Goal: Book appointment/travel/reservation

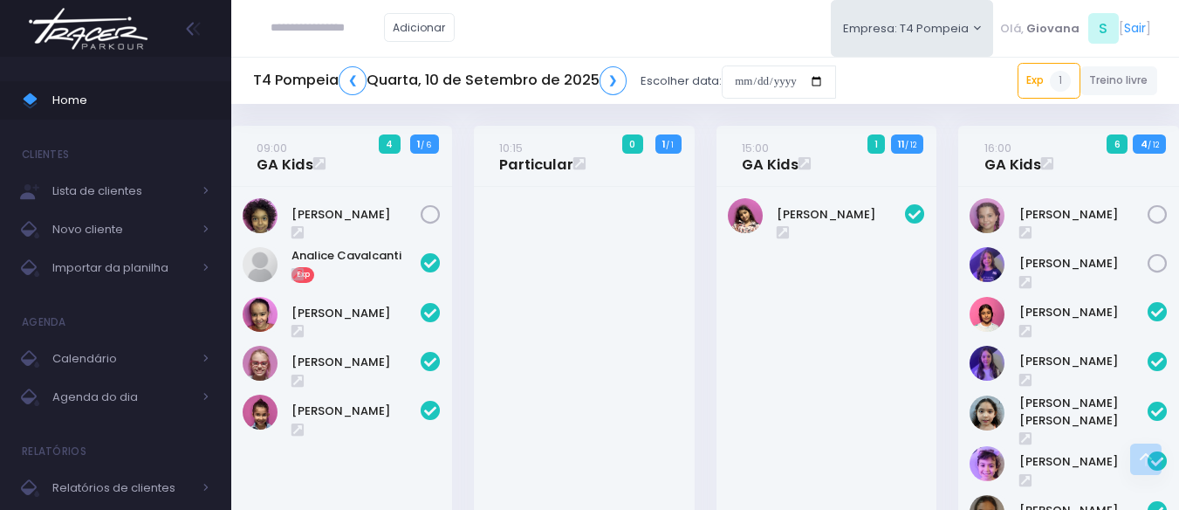
scroll to position [595, 0]
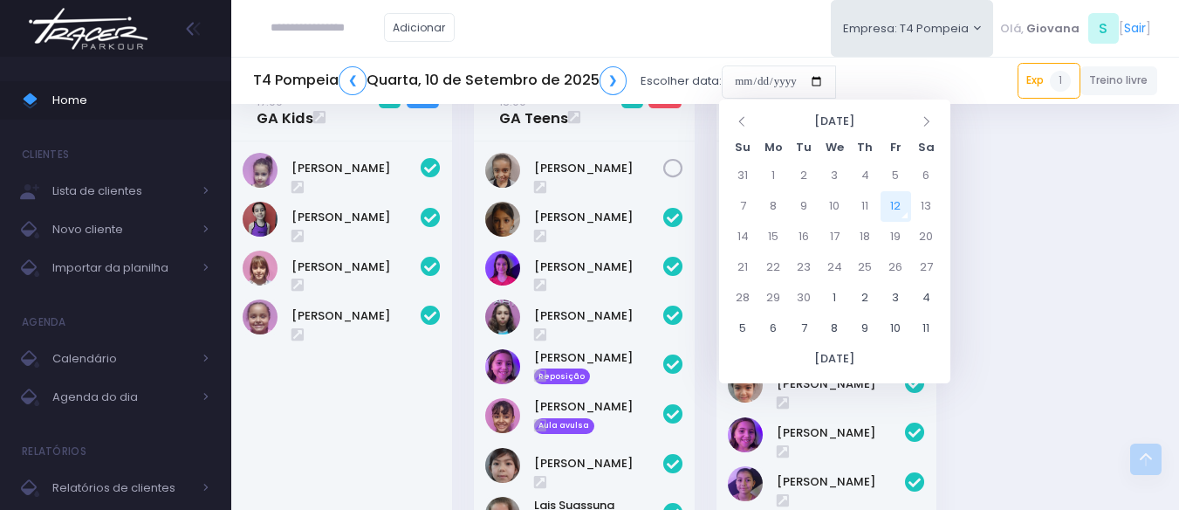
click at [784, 68] on input "date" at bounding box center [779, 81] width 114 height 33
click at [919, 204] on td "13" at bounding box center [926, 206] width 31 height 31
type input "**********"
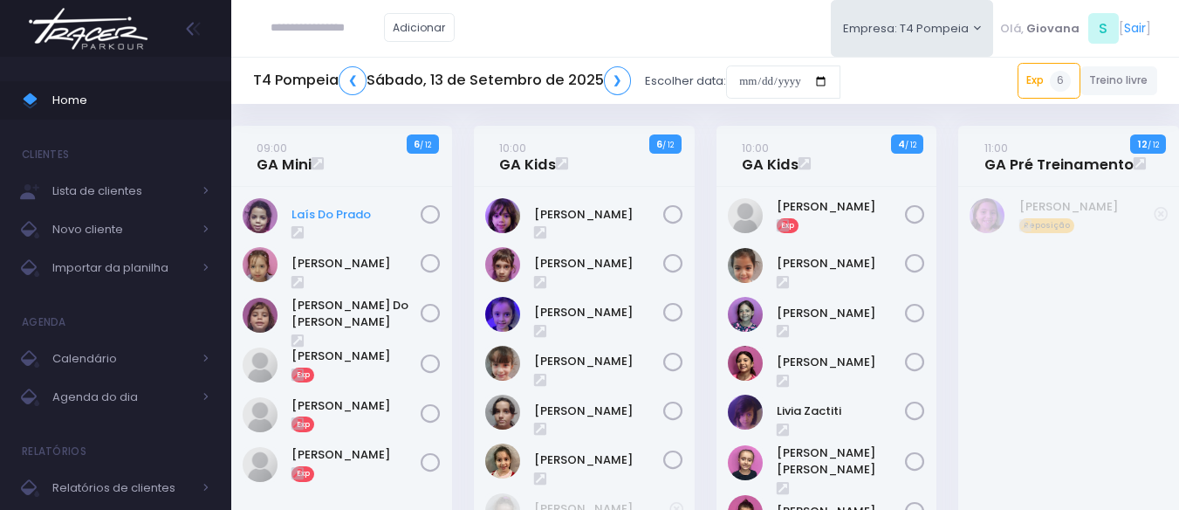
click at [337, 210] on link "Laís Do Prado" at bounding box center [356, 214] width 129 height 17
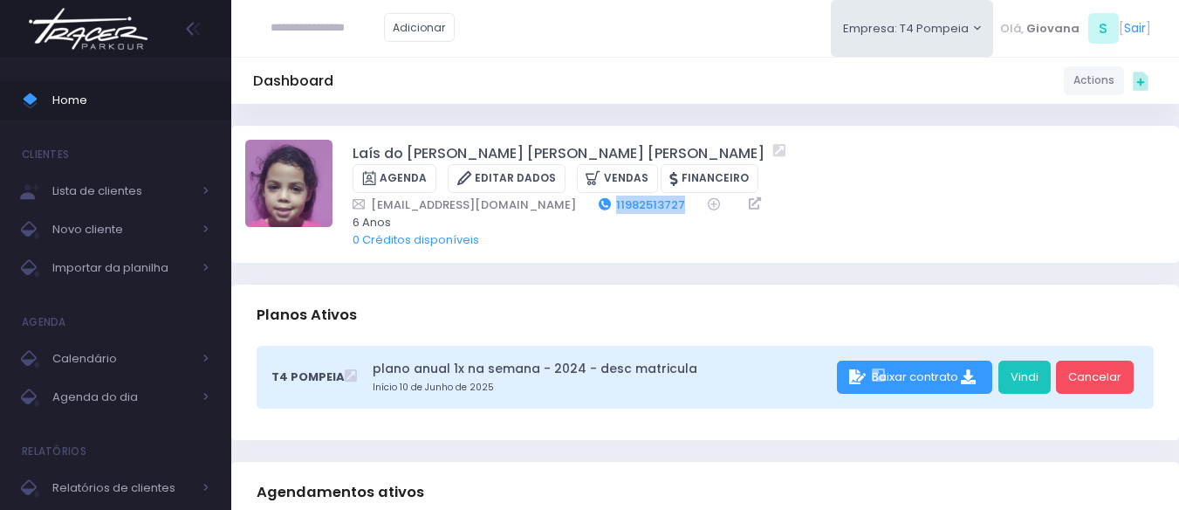
drag, startPoint x: 674, startPoint y: 184, endPoint x: 600, endPoint y: 186, distance: 73.3
click at [600, 196] on div "fabi_pradopereira@hotmail.com 11982513727" at bounding box center [748, 205] width 790 height 18
copy link "11982513727"
click at [296, 17] on input "**" at bounding box center [327, 27] width 113 height 33
type input "**********"
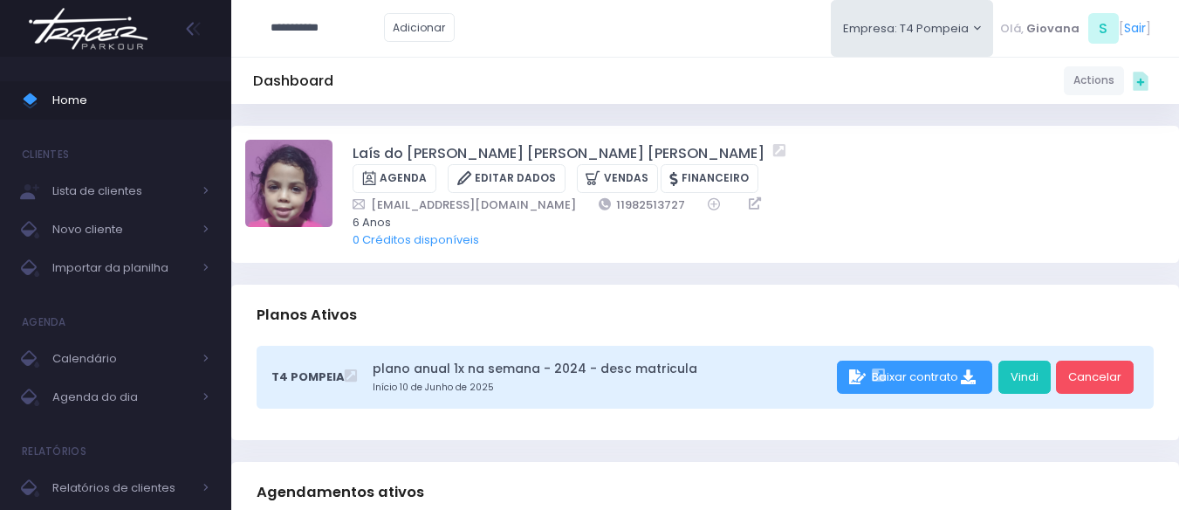
click input "submit" at bounding box center [0, 0] width 0 height 0
type input "**********"
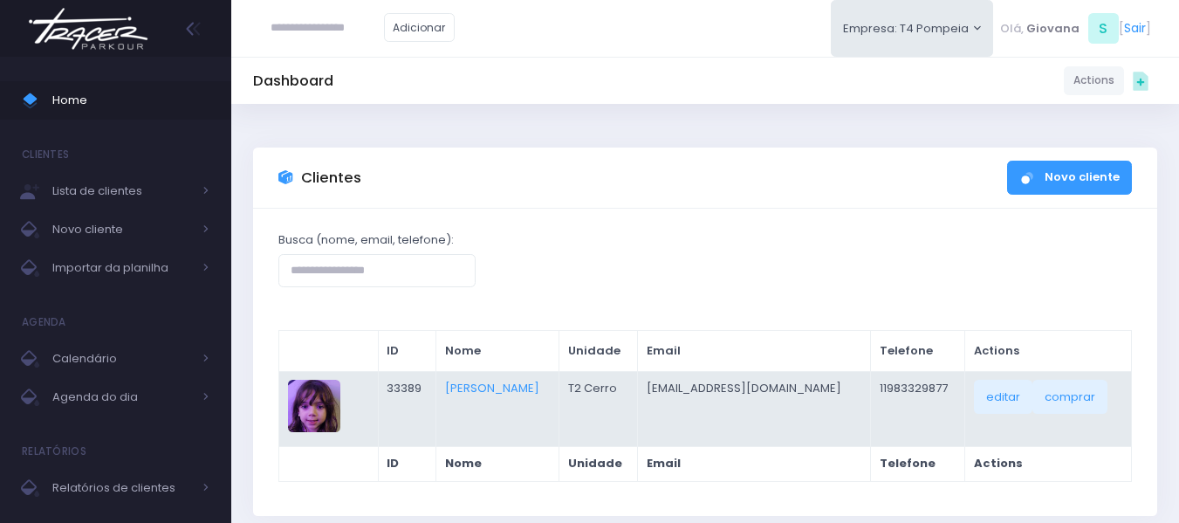
click at [877, 387] on td "11983329877" at bounding box center [918, 408] width 94 height 75
copy td "11983329877"
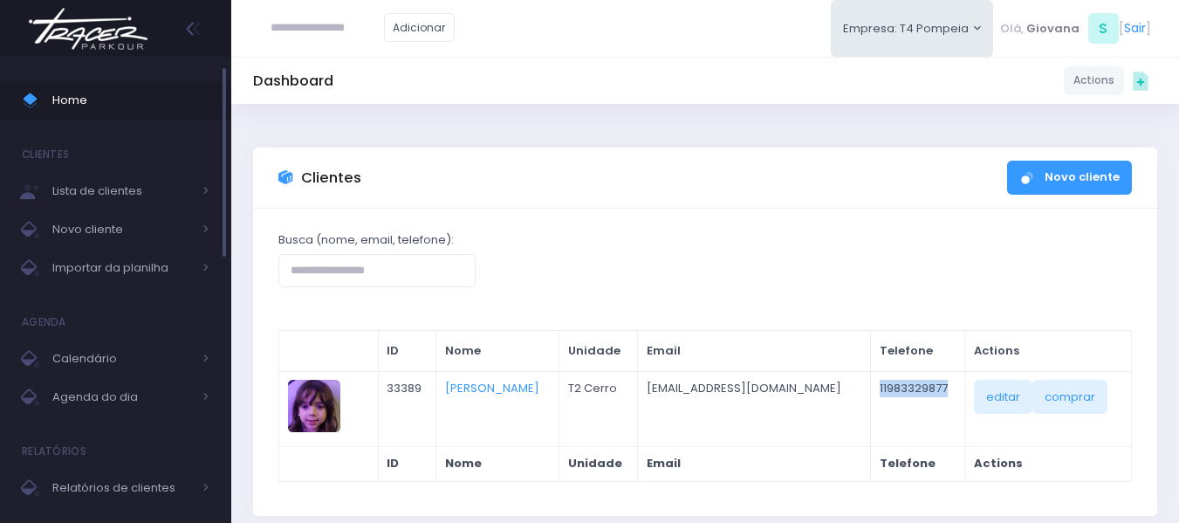
click at [119, 102] on span "Home" at bounding box center [130, 100] width 157 height 23
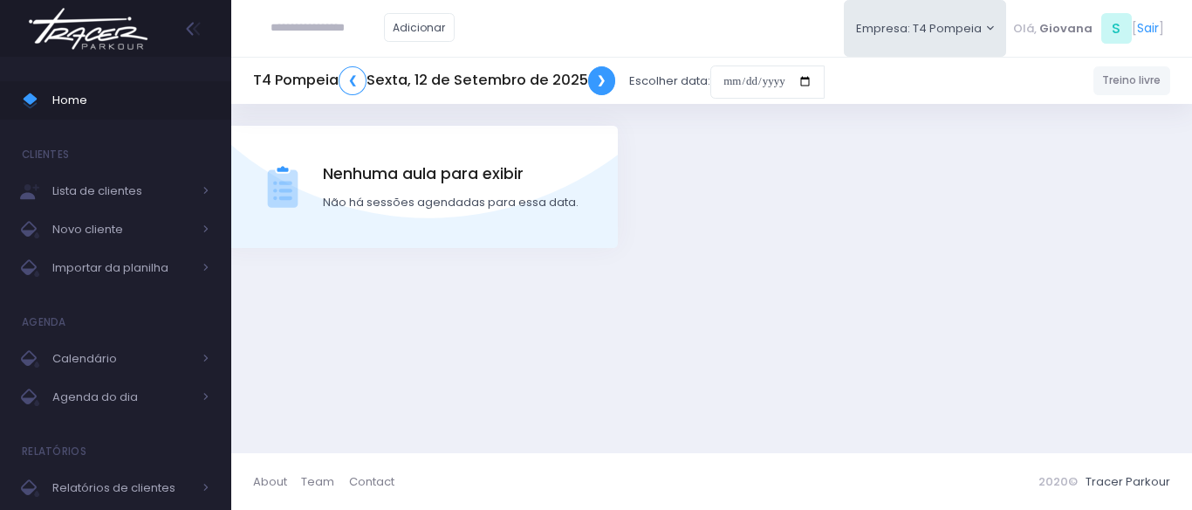
click at [609, 72] on link "❯" at bounding box center [602, 80] width 28 height 29
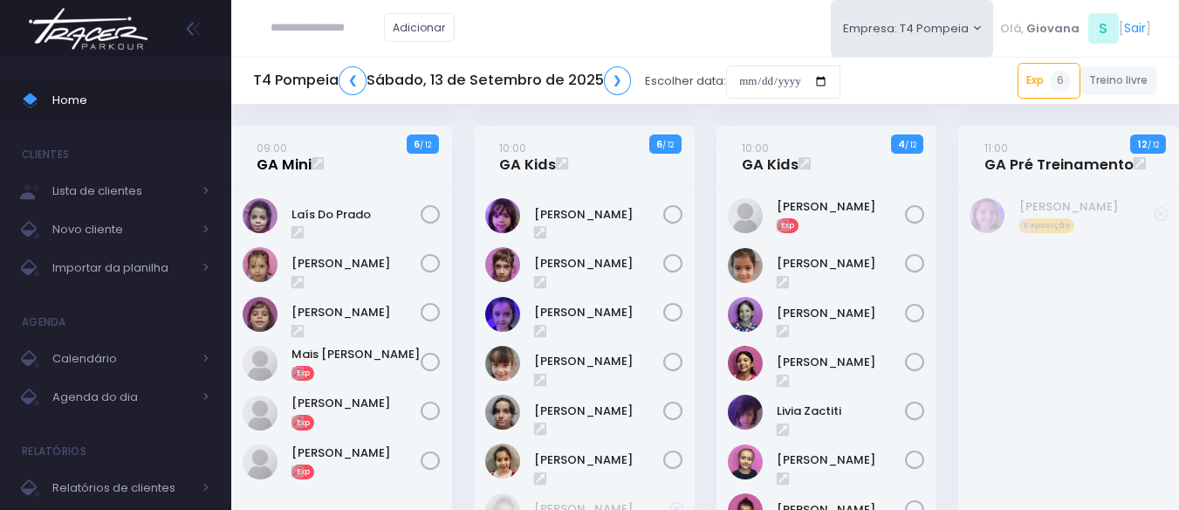
click at [277, 154] on link "09:00 GA Mini" at bounding box center [284, 156] width 55 height 35
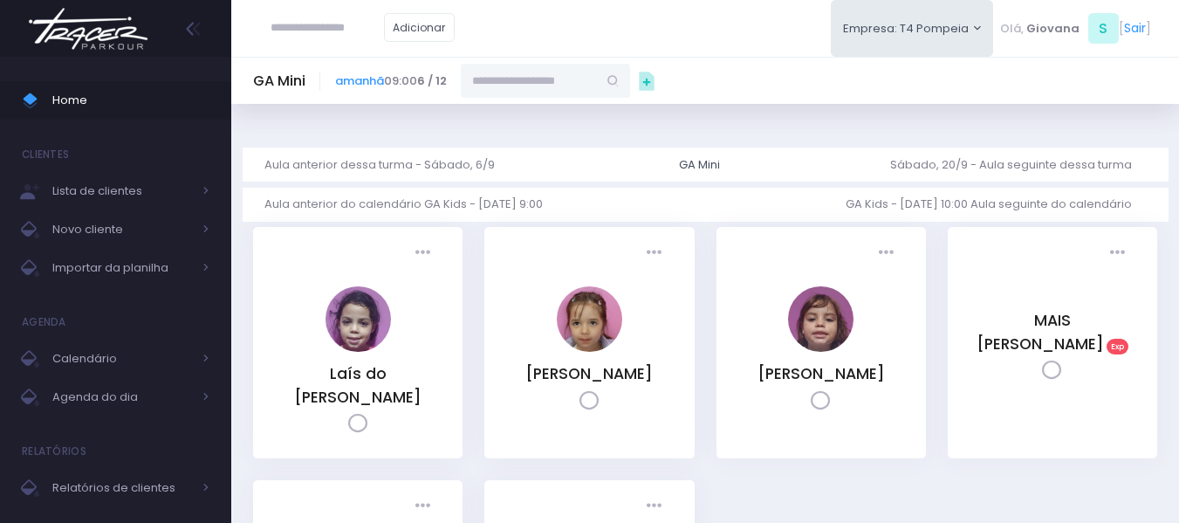
click at [513, 76] on input "text" at bounding box center [529, 80] width 136 height 33
paste input "**********"
click at [552, 118] on link "Luiza Chimionato" at bounding box center [546, 111] width 101 height 17
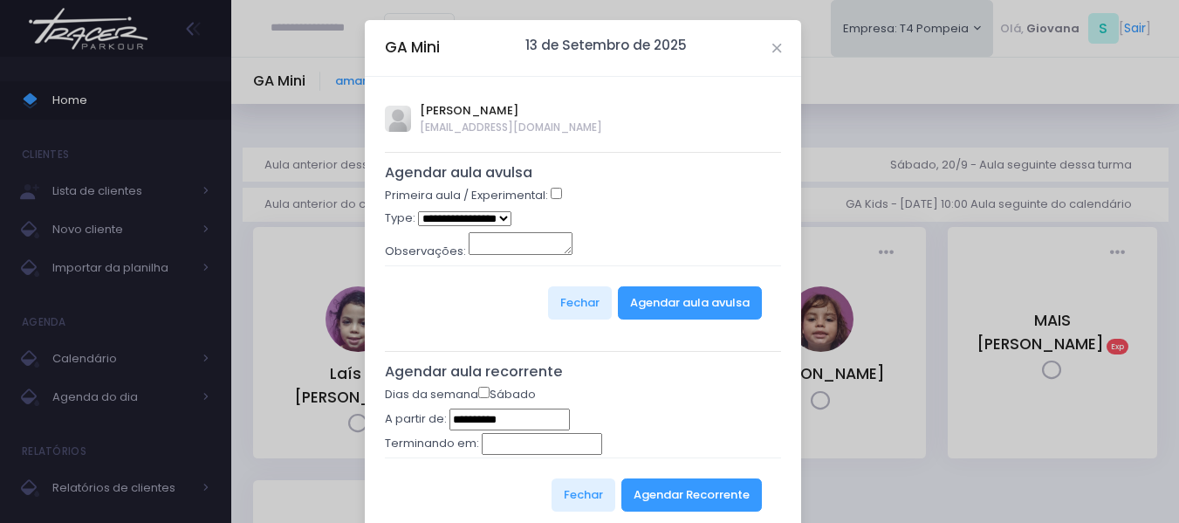
type input "**********"
select select "*"
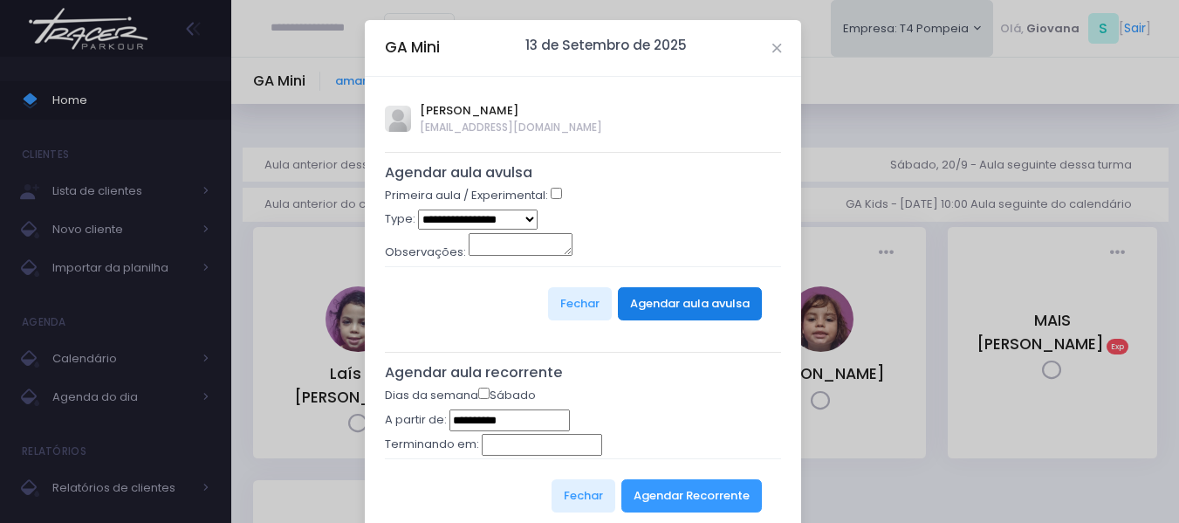
click at [663, 312] on button "Agendar aula avulsa" at bounding box center [690, 303] width 144 height 33
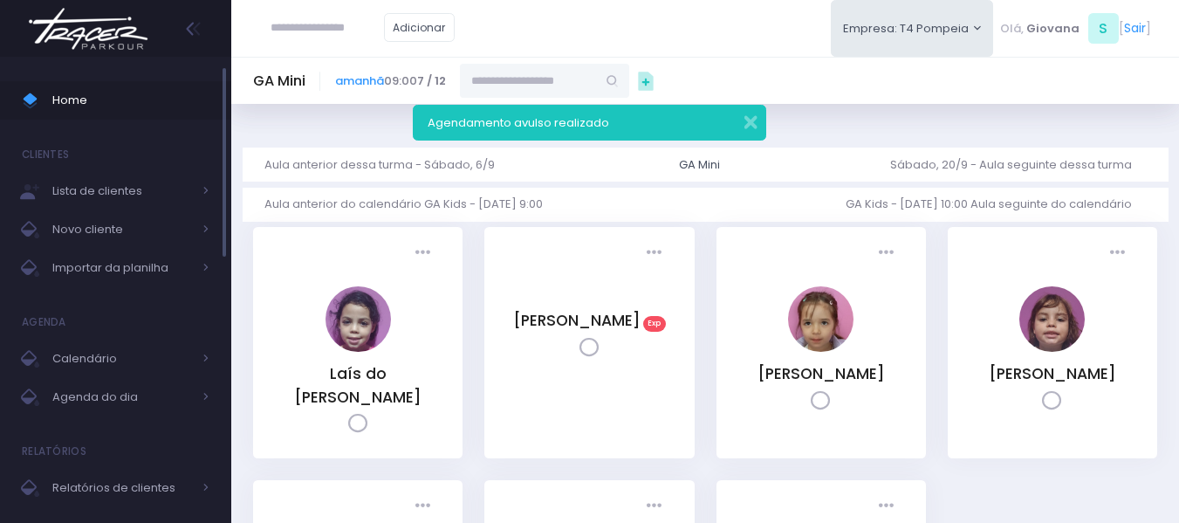
click at [83, 106] on span "Home" at bounding box center [130, 100] width 157 height 23
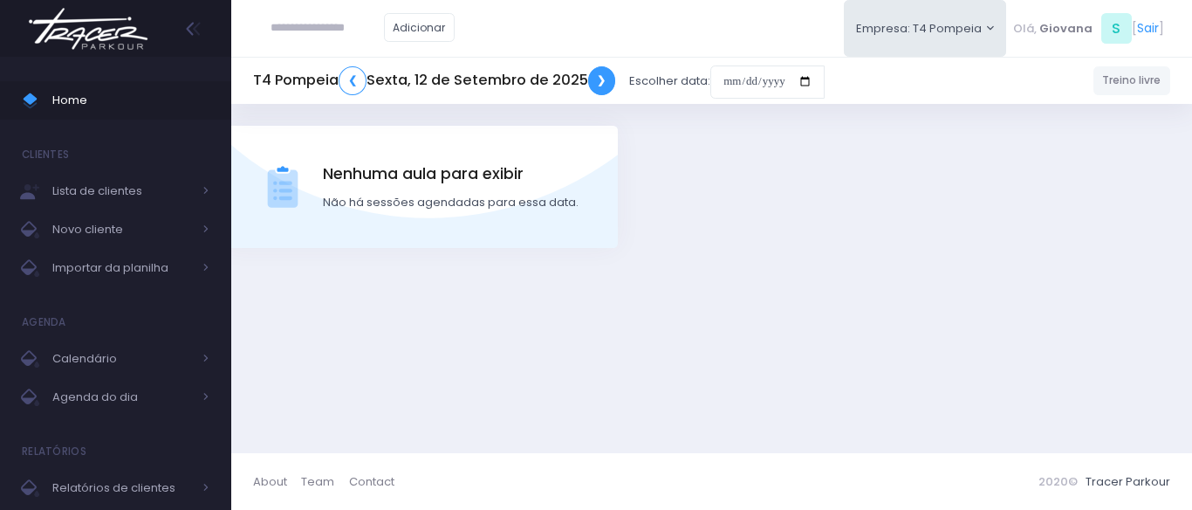
click at [601, 86] on link "❯" at bounding box center [602, 80] width 28 height 29
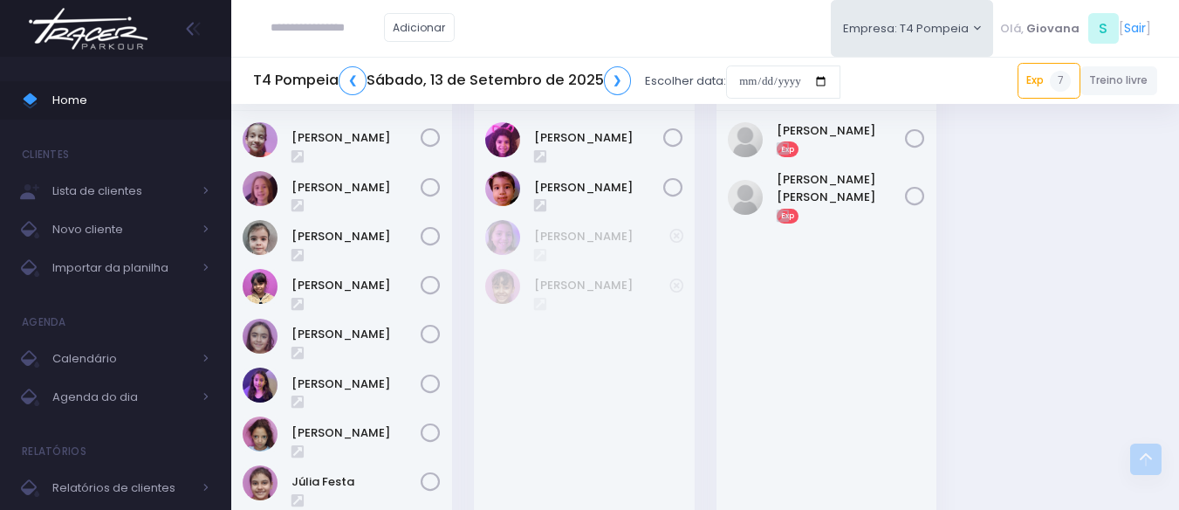
scroll to position [576, 0]
click at [344, 135] on link "[PERSON_NAME]" at bounding box center [356, 138] width 129 height 17
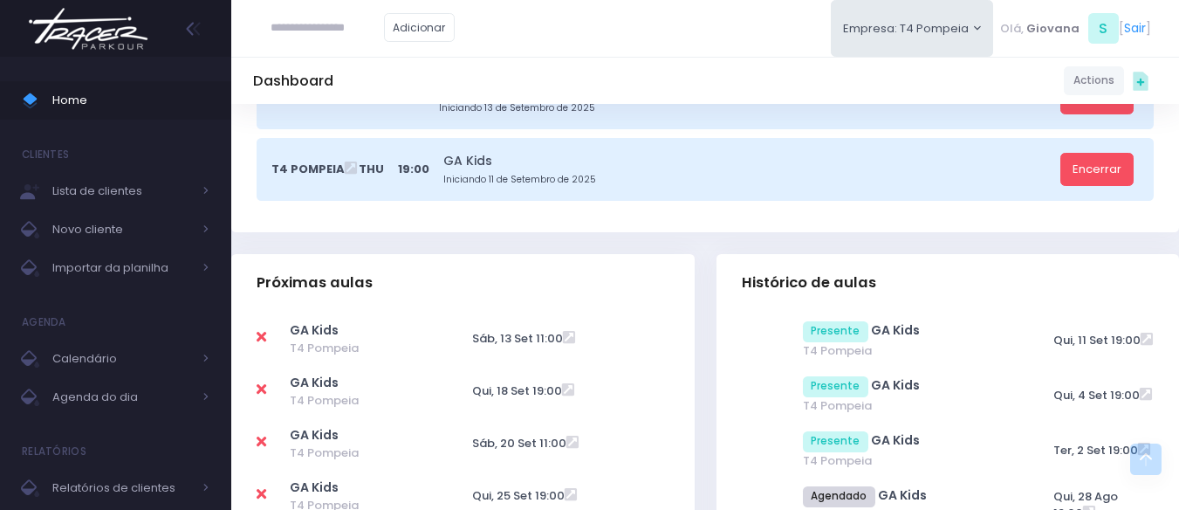
scroll to position [448, 0]
click at [101, 113] on link "Home" at bounding box center [115, 100] width 231 height 38
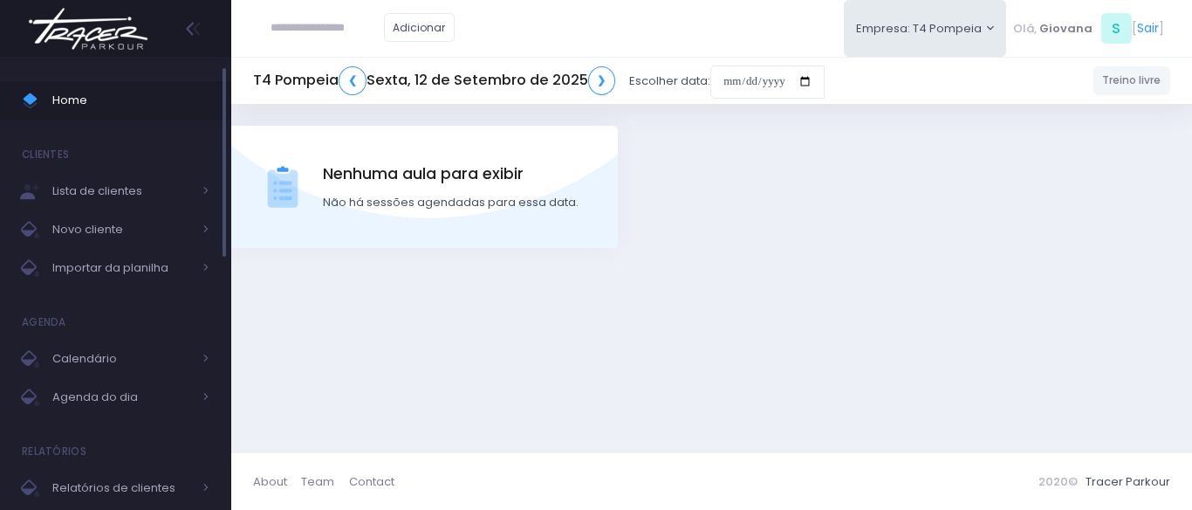
click at [86, 99] on span "Home" at bounding box center [130, 100] width 157 height 23
click at [86, 93] on span "Home" at bounding box center [130, 100] width 157 height 23
click at [113, 96] on span "Home" at bounding box center [130, 100] width 157 height 23
